Goal: Task Accomplishment & Management: Use online tool/utility

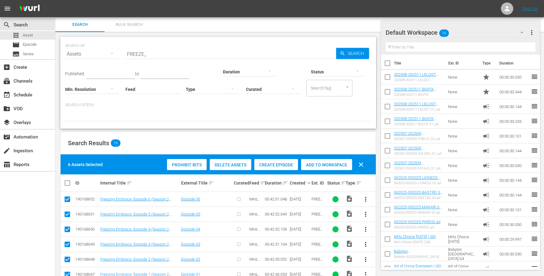
scroll to position [52, 0]
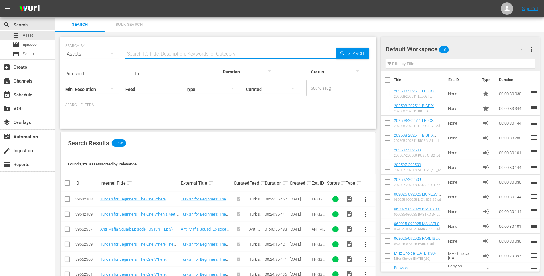
click at [140, 53] on input "text" at bounding box center [230, 54] width 210 height 15
type input "FREEZE_"
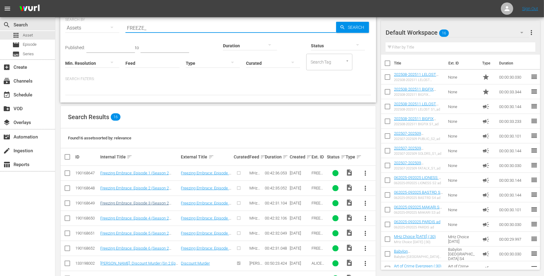
scroll to position [29, 0]
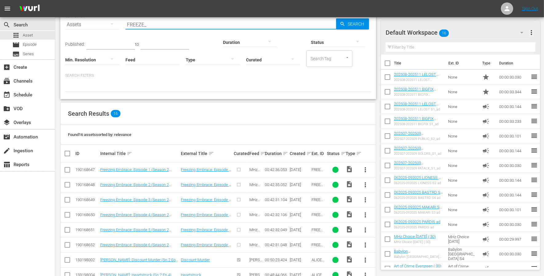
click at [69, 172] on input "checkbox" at bounding box center [67, 170] width 7 height 7
checkbox input "true"
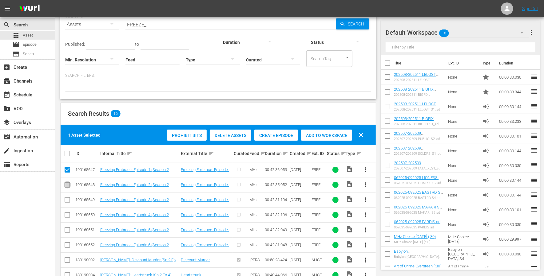
click at [69, 185] on input "checkbox" at bounding box center [67, 186] width 7 height 7
checkbox input "true"
click at [67, 200] on input "checkbox" at bounding box center [67, 201] width 7 height 7
checkbox input "true"
click at [268, 133] on span "Create Episode" at bounding box center [276, 135] width 44 height 5
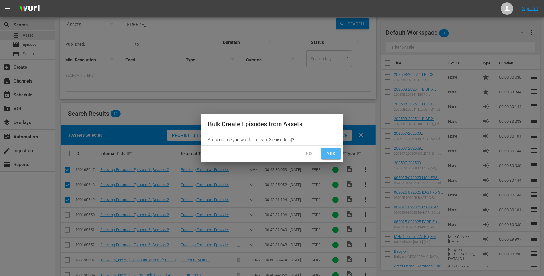
click at [329, 158] on button "Yes" at bounding box center [331, 153] width 20 height 11
checkbox input "false"
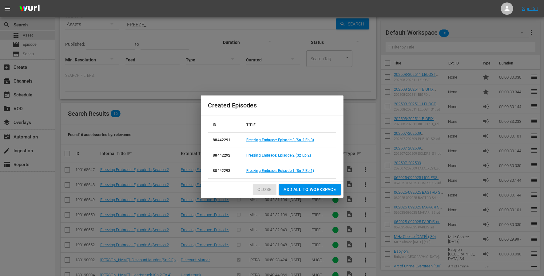
click at [265, 190] on span "Close" at bounding box center [264, 190] width 14 height 8
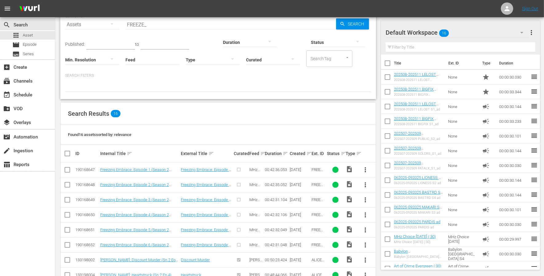
click at [64, 216] on input "checkbox" at bounding box center [67, 216] width 7 height 7
checkbox input "true"
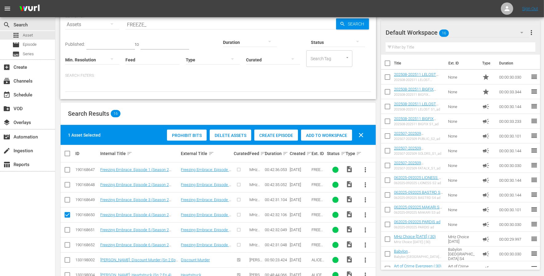
click at [65, 230] on input "checkbox" at bounding box center [67, 231] width 7 height 7
checkbox input "true"
click at [67, 245] on input "checkbox" at bounding box center [67, 246] width 7 height 7
checkbox input "true"
click at [268, 133] on span "Create Episode" at bounding box center [276, 135] width 44 height 5
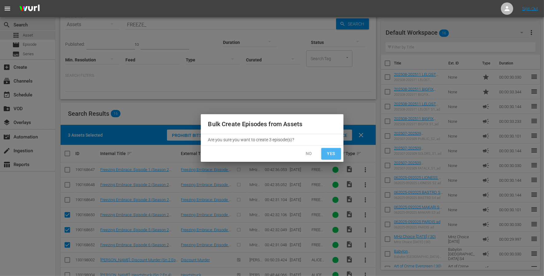
click at [333, 153] on span "Yes" at bounding box center [331, 154] width 10 height 8
checkbox input "false"
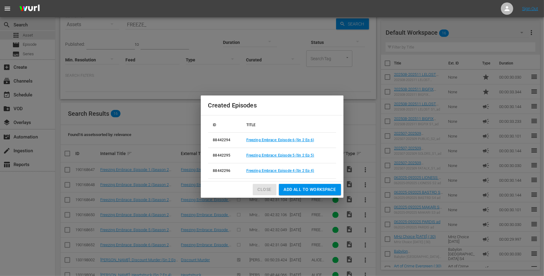
click at [263, 191] on span "Close" at bounding box center [264, 190] width 14 height 8
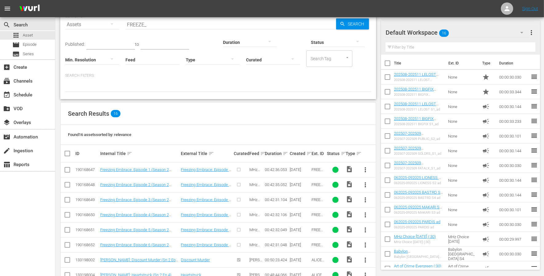
click at [140, 26] on input "FREEZE_" at bounding box center [230, 24] width 210 height 15
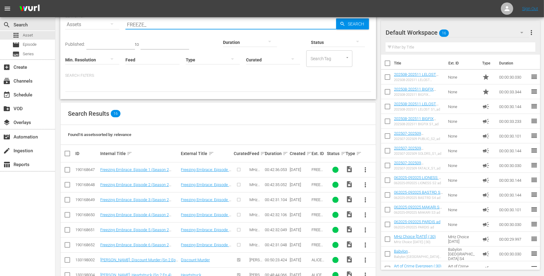
click at [140, 26] on input "FREEZE_" at bounding box center [230, 24] width 210 height 15
type input "ARTOFC_C_05"
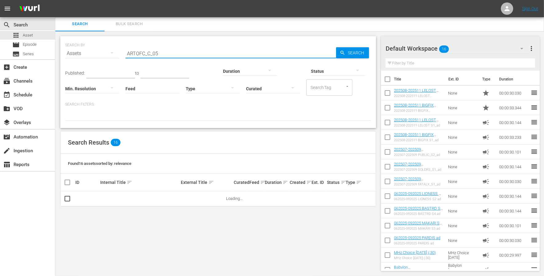
scroll to position [0, 0]
